Goal: Information Seeking & Learning: Learn about a topic

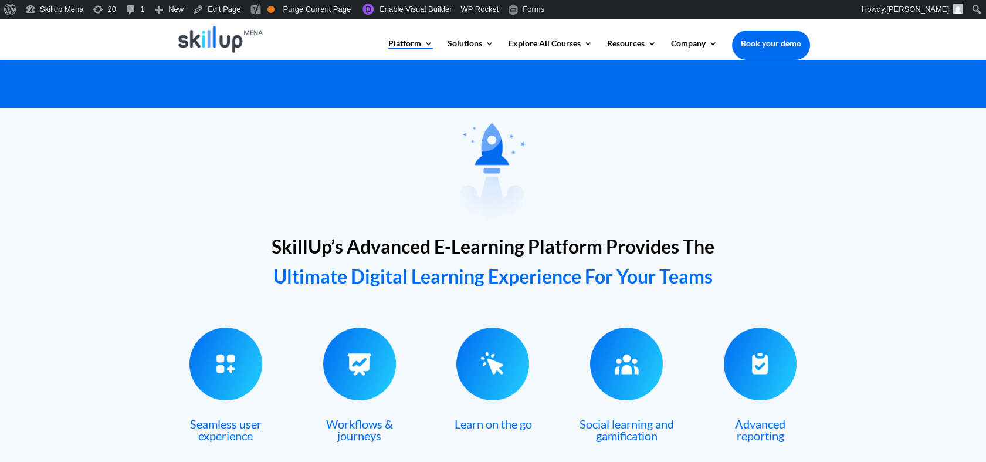
scroll to position [326, 0]
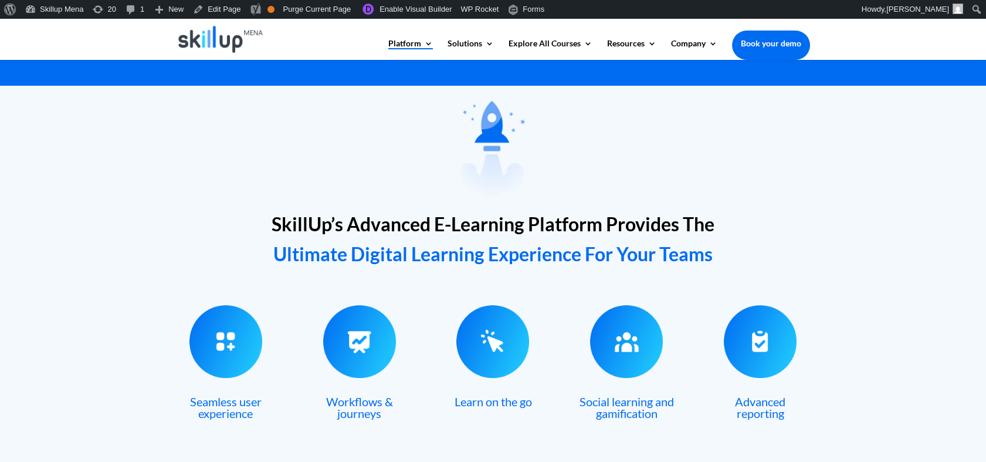
click at [374, 230] on span "SkillUp’s Advanced E-Learning Platform Provides The" at bounding box center [493, 223] width 443 height 23
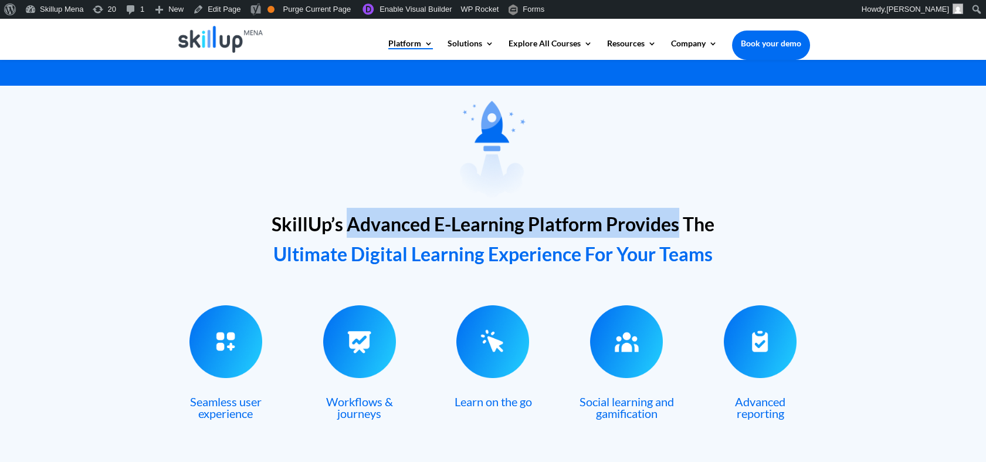
drag, startPoint x: 374, startPoint y: 230, endPoint x: 612, endPoint y: 230, distance: 238.1
click at [612, 230] on span "SkillUp’s Advanced E-Learning Platform Provides The" at bounding box center [493, 223] width 443 height 23
drag, startPoint x: 612, startPoint y: 230, endPoint x: 440, endPoint y: 225, distance: 171.9
click at [440, 225] on span "SkillUp’s Advanced E-Learning Platform Provides The" at bounding box center [493, 223] width 443 height 23
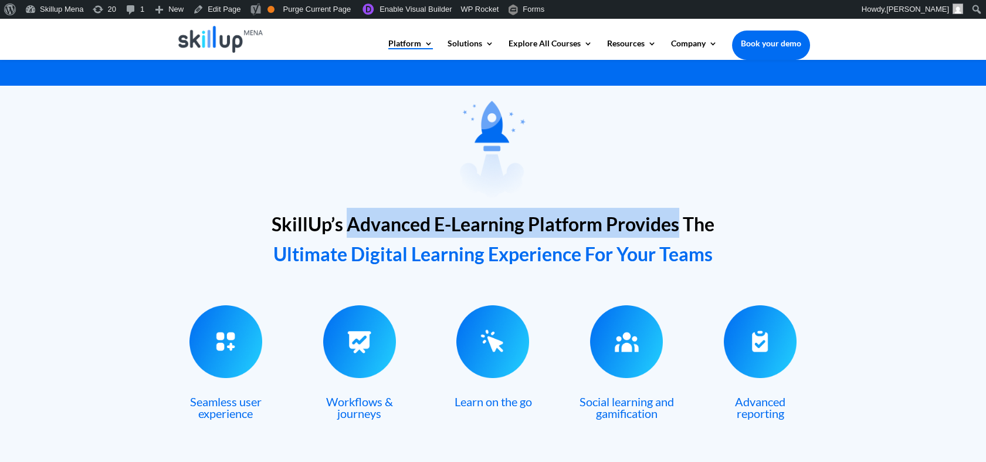
click at [436, 225] on span "SkillUp’s Advanced E-Learning Platform Provides The" at bounding box center [493, 223] width 443 height 23
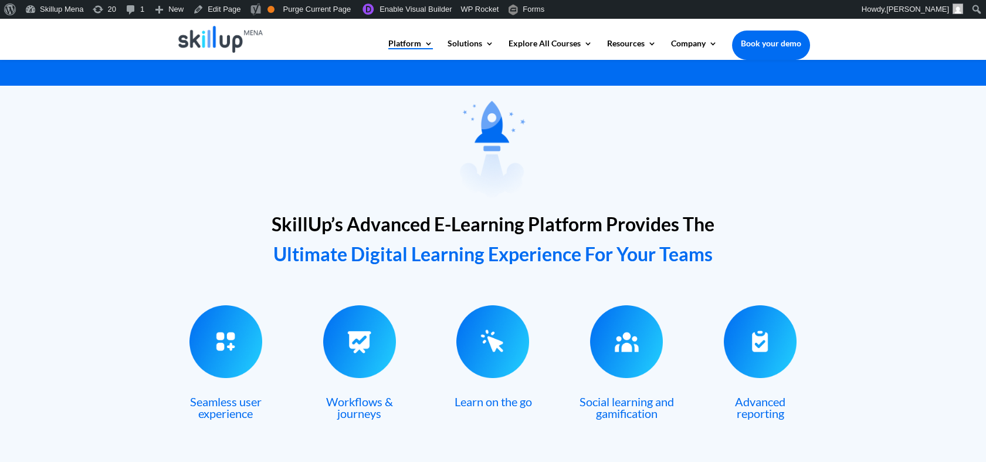
drag, startPoint x: 436, startPoint y: 225, endPoint x: 505, endPoint y: 246, distance: 71.6
click at [505, 246] on span "Ultimate Digital Learning Experience For Your Teams" at bounding box center [492, 253] width 439 height 23
click at [437, 225] on span "SkillUp’s Advanced E-Learning Platform Provides The" at bounding box center [493, 223] width 443 height 23
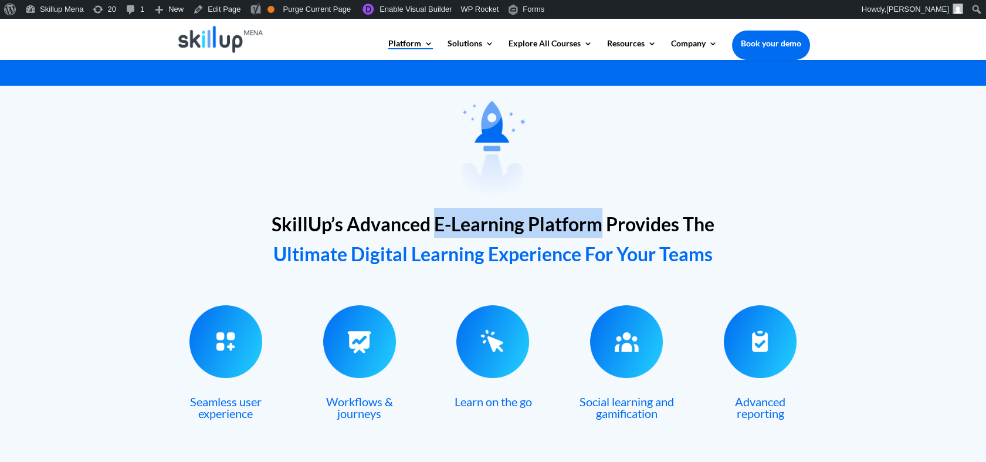
drag, startPoint x: 437, startPoint y: 225, endPoint x: 582, endPoint y: 235, distance: 145.2
click at [582, 235] on span "SkillUp’s Advanced E-Learning Platform Provides The" at bounding box center [493, 223] width 443 height 23
copy span "E-Learning Platform"
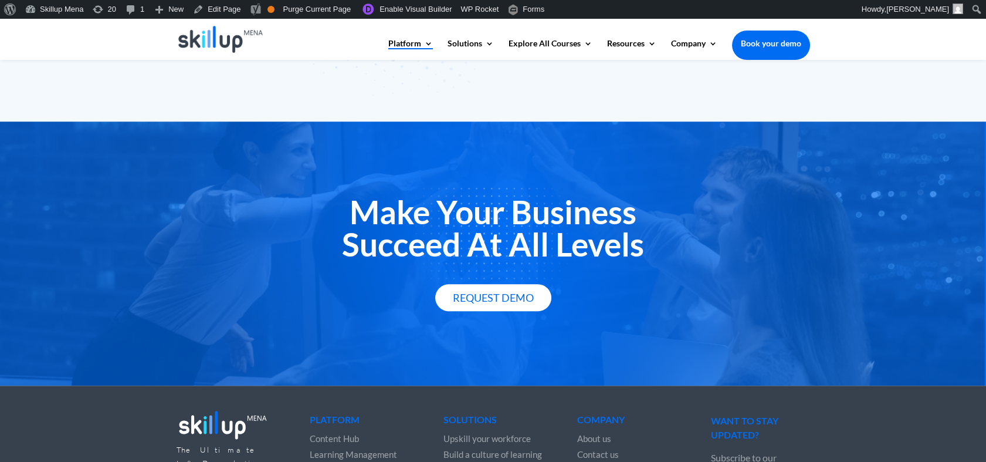
scroll to position [2000, 0]
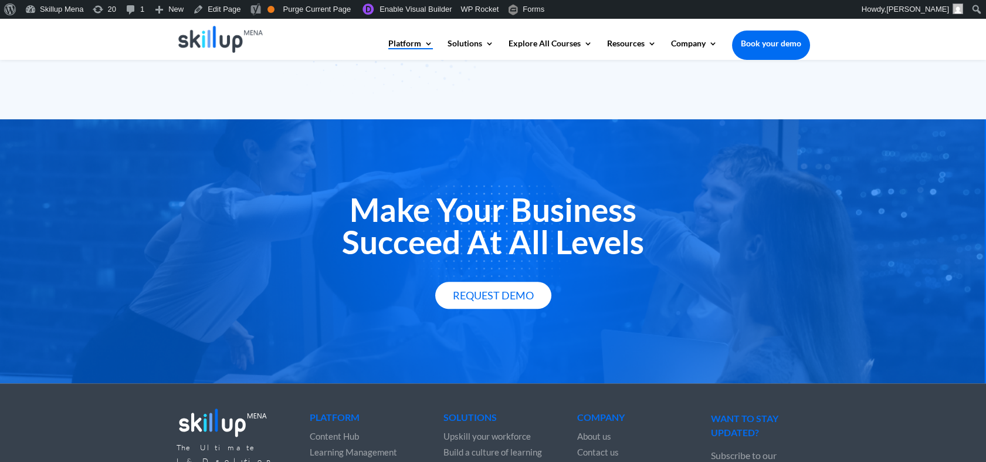
click at [531, 209] on h2 "Make Your Business Succeed At All Levels" at bounding box center [493, 229] width 633 height 70
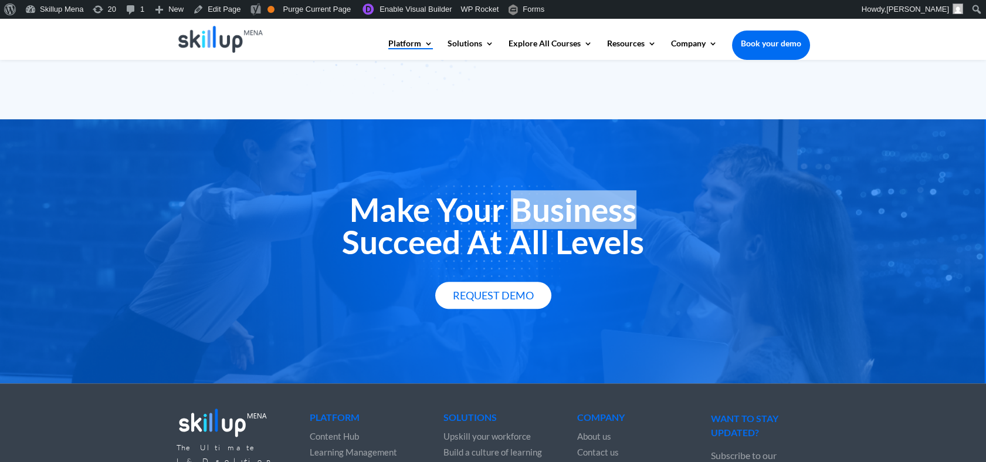
click at [531, 209] on h2 "Make Your Business Succeed At All Levels" at bounding box center [493, 229] width 633 height 70
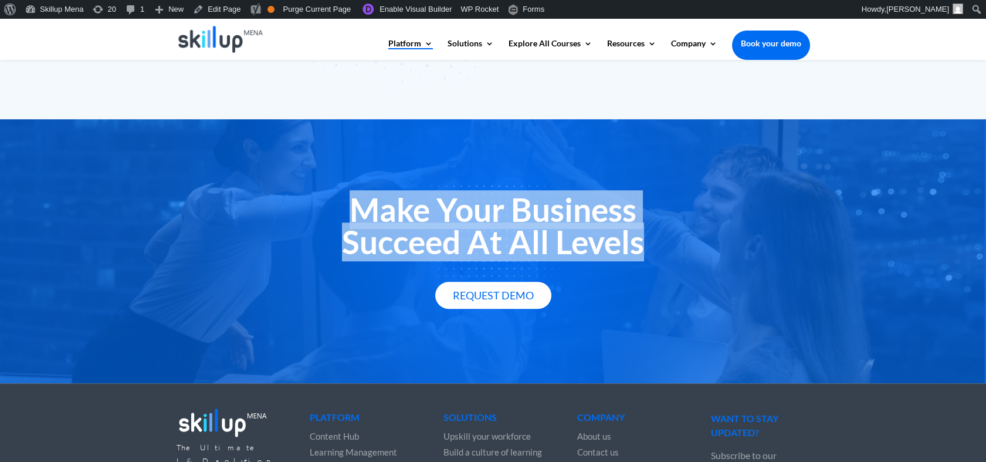
drag, startPoint x: 532, startPoint y: 209, endPoint x: 549, endPoint y: 256, distance: 49.4
click at [549, 256] on h2 "Make Your Business Succeed At All Levels" at bounding box center [493, 229] width 633 height 70
copy div "Make Your Business Succeed At All Levels"
click at [706, 240] on h2 "Make Your Business Succeed At All Levels" at bounding box center [493, 229] width 633 height 70
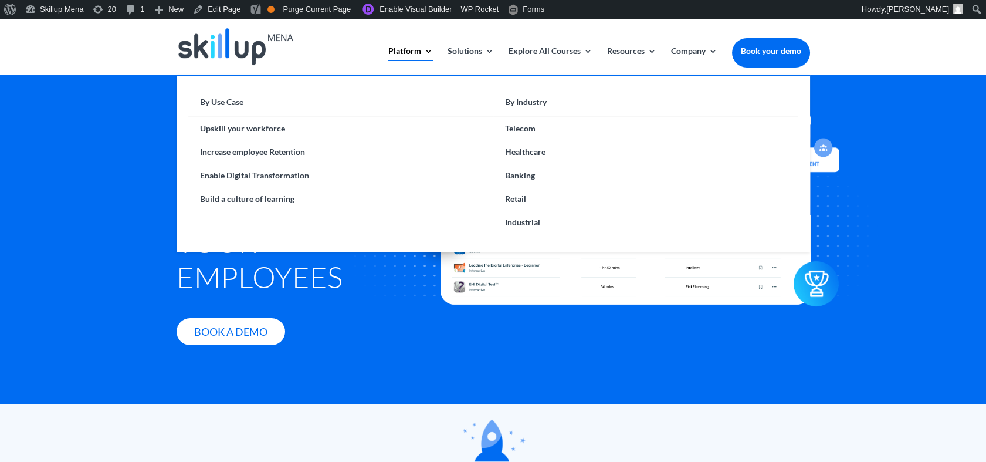
scroll to position [0, 0]
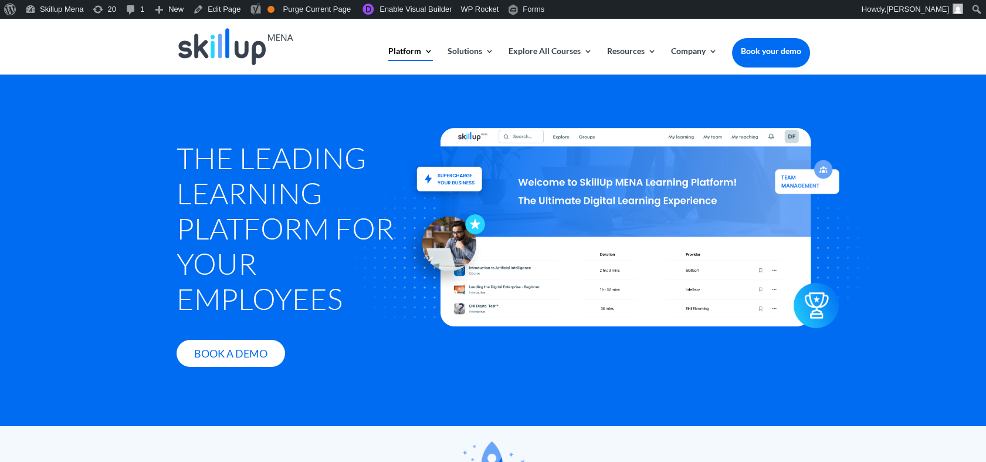
click at [212, 225] on h1 "The Leading Learning Platform for Your Employees" at bounding box center [293, 231] width 232 height 182
click at [255, 155] on h1 "The Leading Learning Platform for Your Employees" at bounding box center [293, 231] width 232 height 182
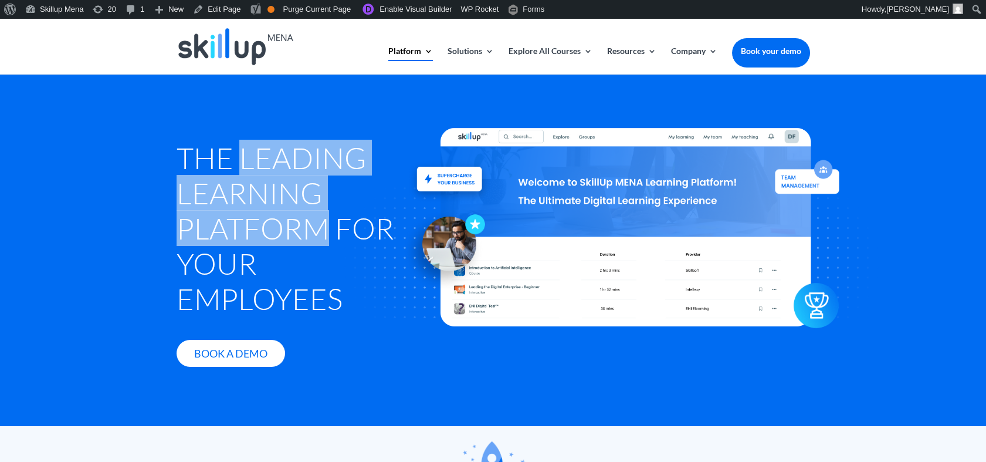
drag, startPoint x: 255, startPoint y: 155, endPoint x: 266, endPoint y: 220, distance: 66.0
click at [266, 220] on h1 "The Leading Learning Platform for Your Employees" at bounding box center [293, 231] width 232 height 182
drag, startPoint x: 266, startPoint y: 220, endPoint x: 245, endPoint y: 135, distance: 87.1
click at [245, 135] on div "The Leading Learning Platform for Your Employees Book A Demo" at bounding box center [293, 252] width 232 height 263
click at [270, 148] on h1 "The Leading Learning Platform for Your Employees" at bounding box center [293, 231] width 232 height 182
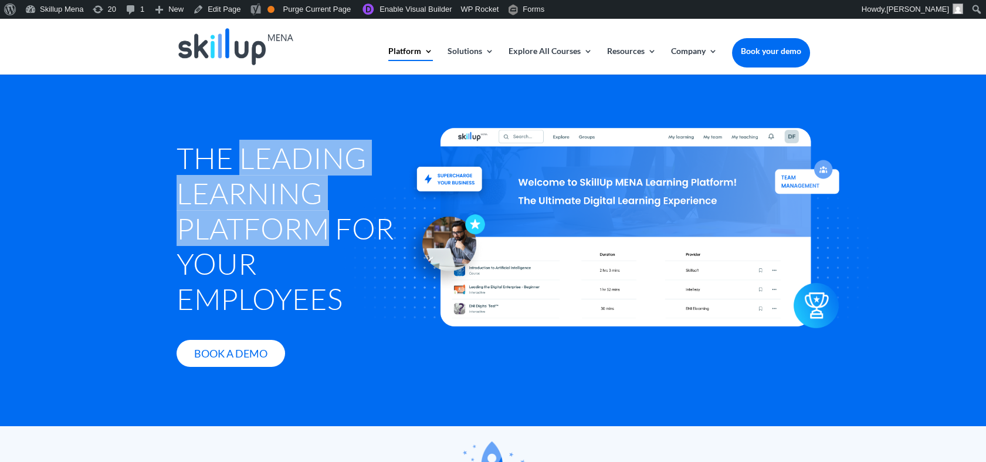
drag, startPoint x: 270, startPoint y: 148, endPoint x: 263, endPoint y: 235, distance: 87.1
click at [263, 235] on h1 "The Leading Learning Platform for Your Employees" at bounding box center [293, 231] width 232 height 182
click at [277, 159] on h1 "The Leading Learning Platform for Your Employees" at bounding box center [293, 231] width 232 height 182
click at [278, 159] on h1 "The Leading Learning Platform for Your Employees" at bounding box center [293, 231] width 232 height 182
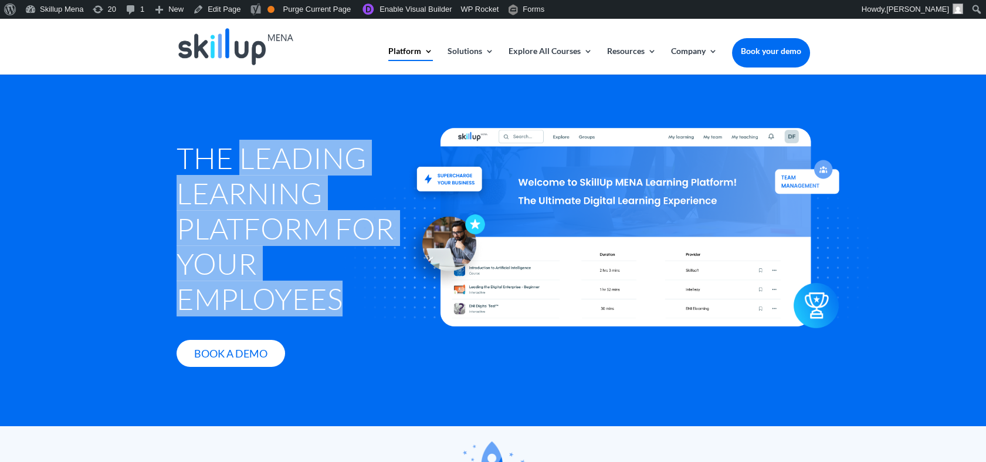
drag, startPoint x: 278, startPoint y: 159, endPoint x: 287, endPoint y: 281, distance: 122.4
click at [287, 281] on h1 "The Leading Learning Platform for Your Employees" at bounding box center [293, 231] width 232 height 182
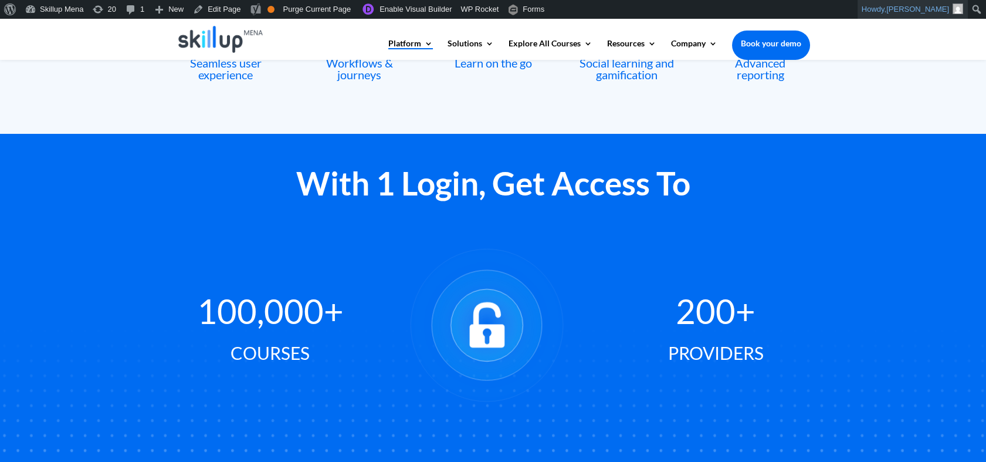
scroll to position [652, 0]
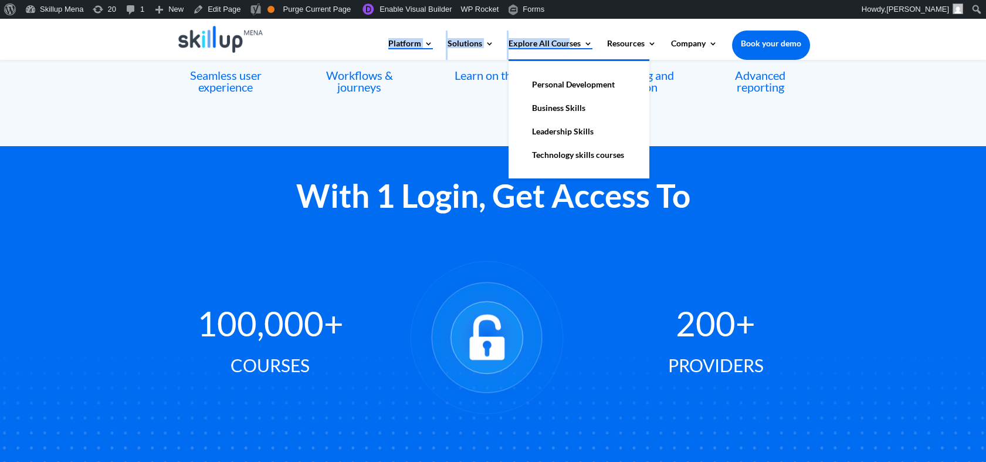
drag, startPoint x: 503, startPoint y: 34, endPoint x: 568, endPoint y: 49, distance: 66.7
click at [568, 49] on div "Platform Content Hub Learning Management System Integrations Corporate Learning…" at bounding box center [493, 39] width 633 height 41
drag, startPoint x: 568, startPoint y: 49, endPoint x: 584, endPoint y: 55, distance: 16.6
click at [705, 103] on div "Seamless user experience Workflows & journeys Learn on the go Social learning a…" at bounding box center [493, 38] width 633 height 151
drag, startPoint x: 504, startPoint y: 39, endPoint x: 569, endPoint y: 42, distance: 65.2
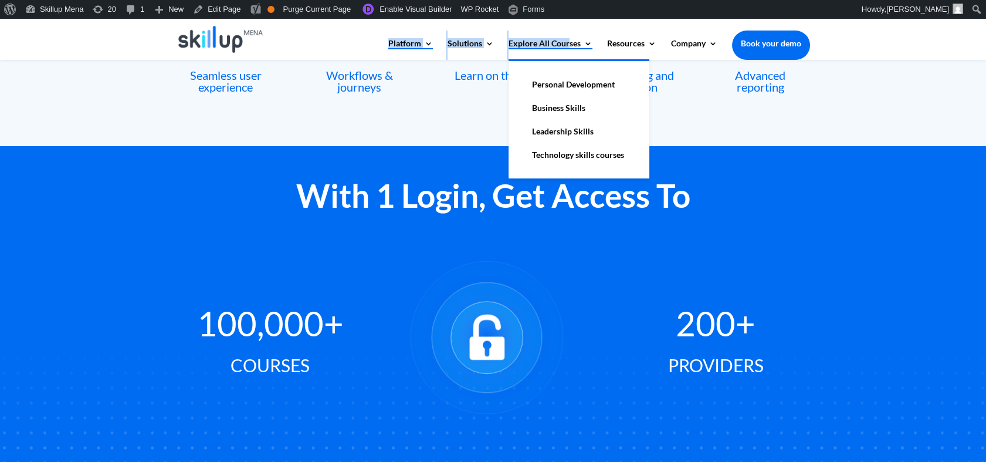
click at [569, 42] on div "Platform Content Hub Learning Management System Integrations Corporate Learning…" at bounding box center [493, 39] width 633 height 41
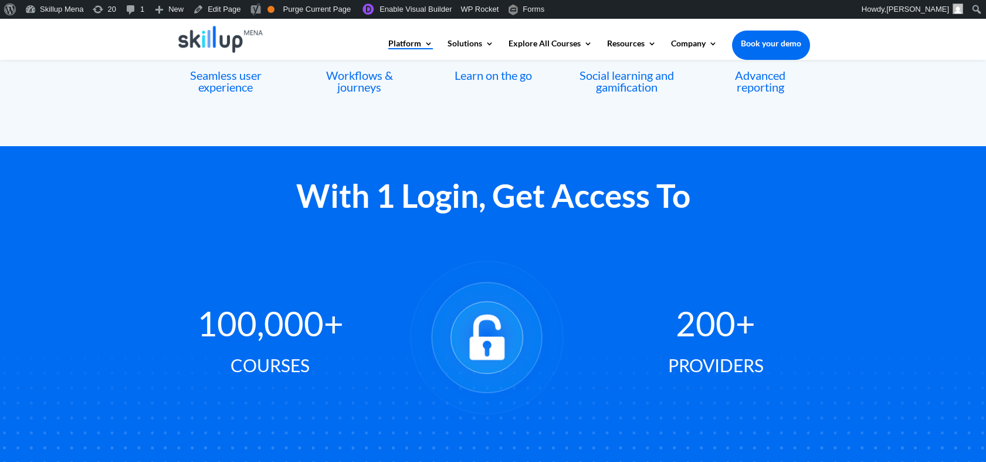
drag, startPoint x: 569, startPoint y: 42, endPoint x: 721, endPoint y: 118, distance: 170.0
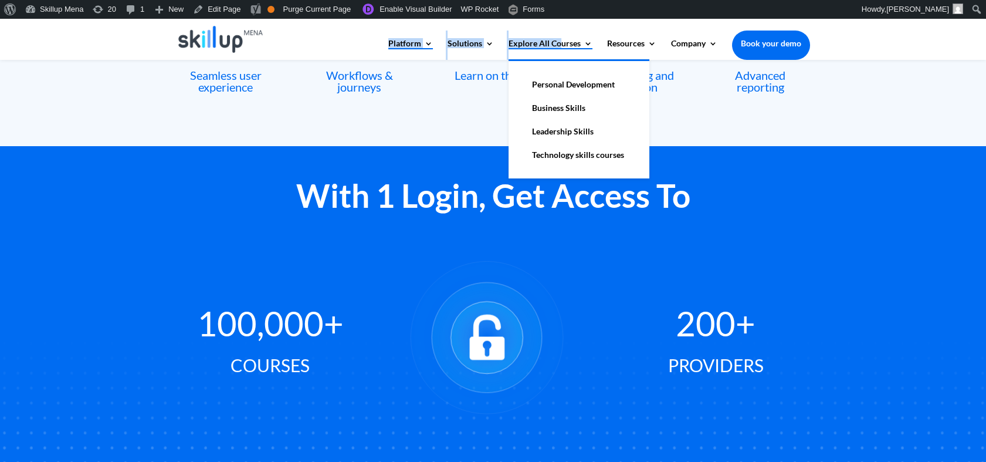
drag, startPoint x: 504, startPoint y: 43, endPoint x: 560, endPoint y: 46, distance: 56.4
click at [560, 46] on div "Platform Content Hub Learning Management System Integrations Corporate Learning…" at bounding box center [493, 39] width 633 height 41
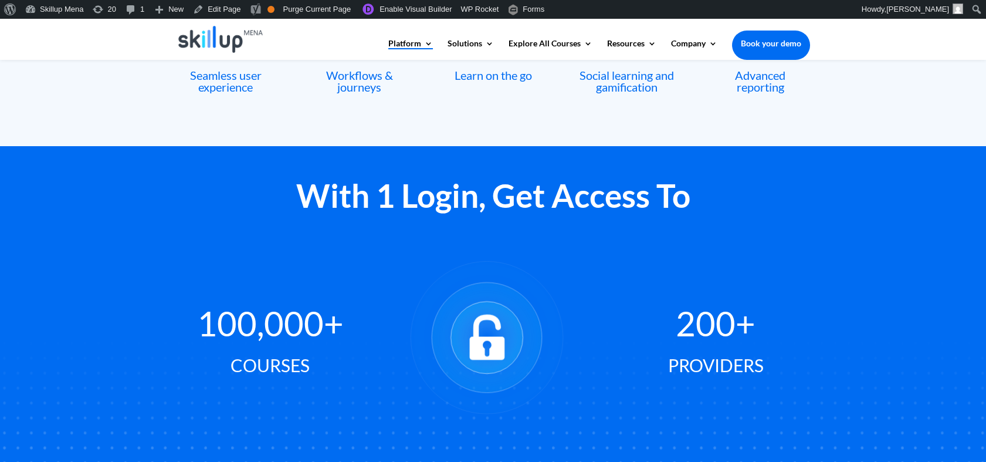
drag, startPoint x: 560, startPoint y: 46, endPoint x: 653, endPoint y: 91, distance: 103.1
click at [545, 32] on div at bounding box center [493, 39] width 633 height 41
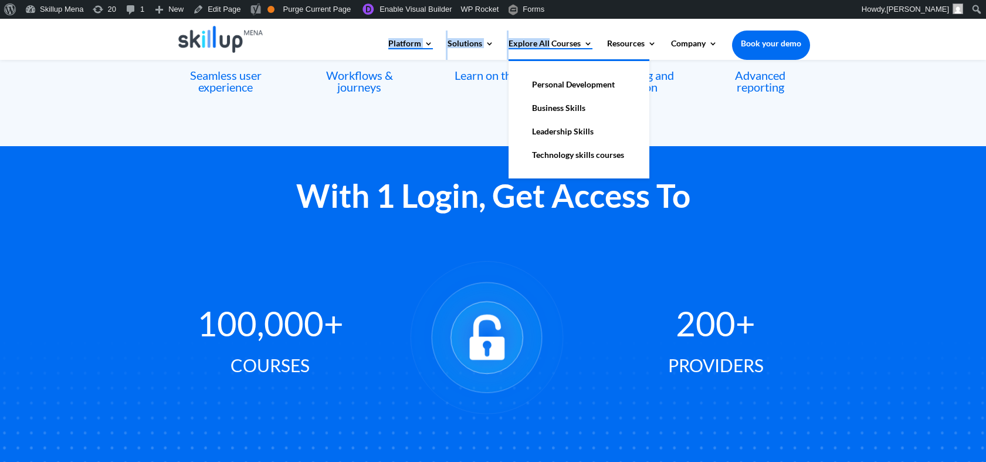
drag, startPoint x: 544, startPoint y: 32, endPoint x: 545, endPoint y: 42, distance: 10.6
click at [545, 42] on div "Platform Content Hub Learning Management System Integrations Corporate Learning…" at bounding box center [493, 39] width 633 height 41
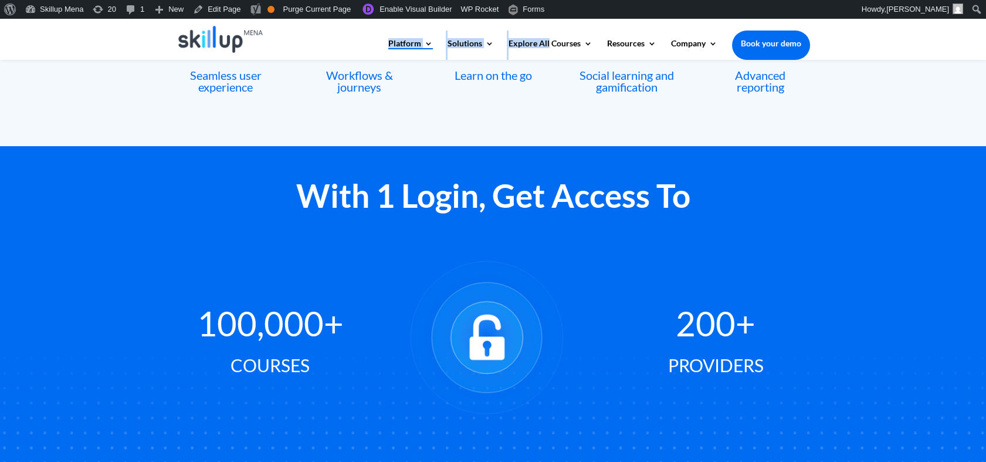
drag, startPoint x: 545, startPoint y: 42, endPoint x: 506, endPoint y: 47, distance: 39.0
click at [506, 47] on div at bounding box center [493, 39] width 633 height 41
click at [505, 43] on div at bounding box center [493, 39] width 633 height 41
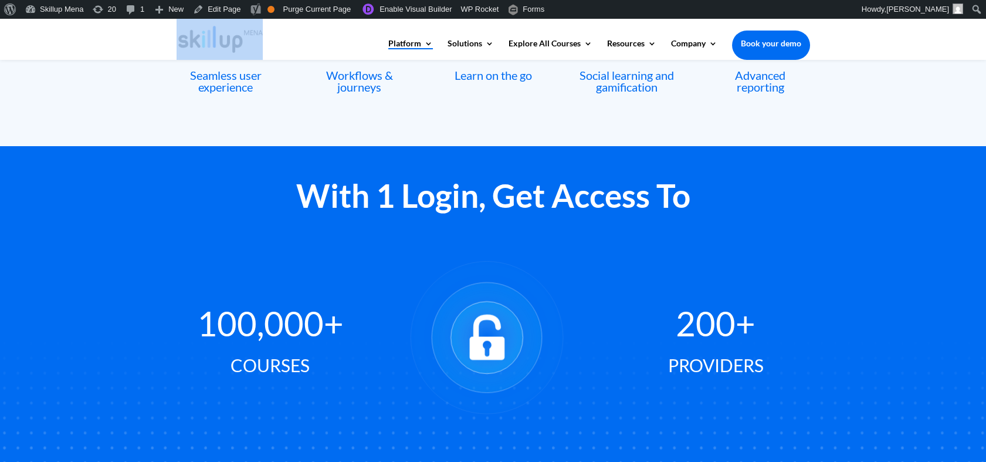
click at [505, 43] on div at bounding box center [493, 39] width 633 height 41
drag, startPoint x: 505, startPoint y: 43, endPoint x: 583, endPoint y: 149, distance: 131.7
click at [583, 149] on div "With 1 Login, Get Access To 100,000+ Courses 200+ Providers" at bounding box center [493, 311] width 986 height 330
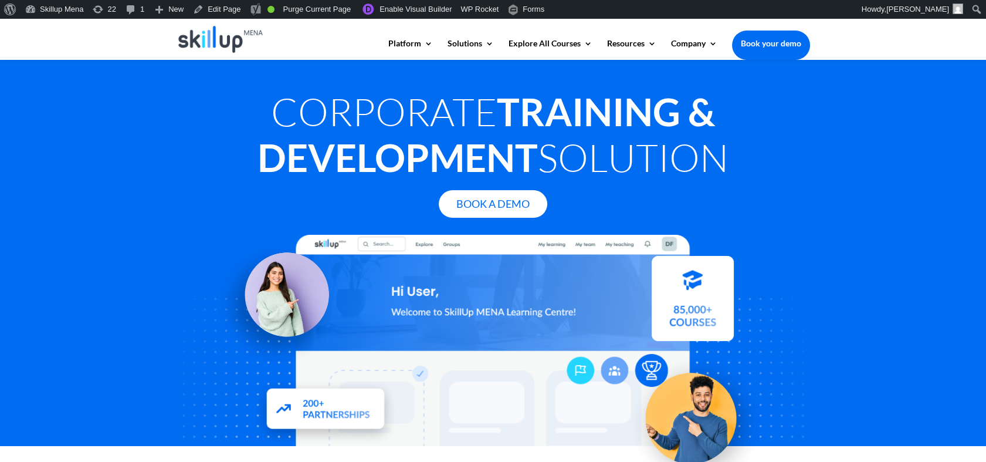
scroll to position [65, 0]
